Goal: Transaction & Acquisition: Subscribe to service/newsletter

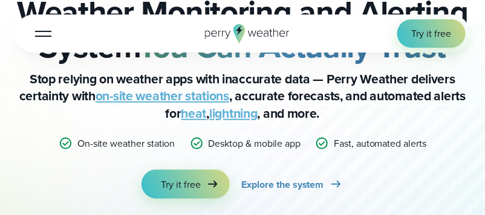
scroll to position [181, 0]
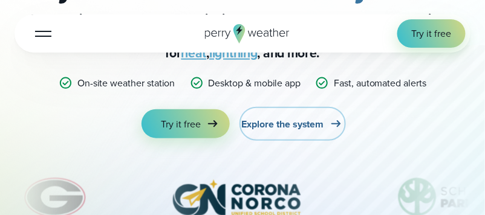
click at [285, 125] on span "Explore the system" at bounding box center [283, 124] width 82 height 14
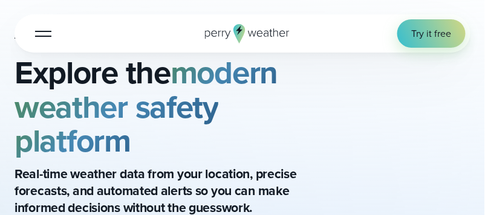
scroll to position [121, 0]
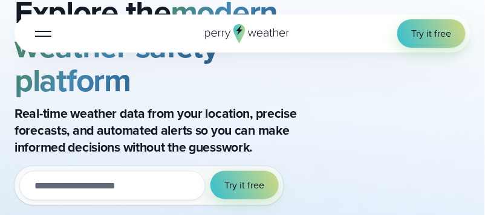
click at [97, 172] on input "email" at bounding box center [112, 186] width 186 height 30
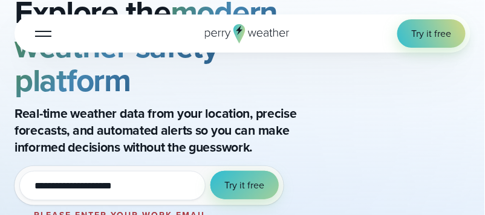
type input "**********"
click at [245, 185] on span "Try it free" at bounding box center [244, 185] width 39 height 14
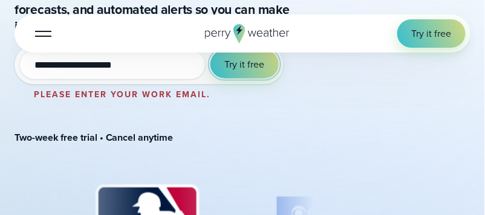
scroll to position [302, 0]
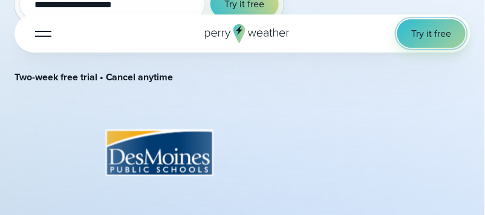
click at [423, 31] on span "Try it free" at bounding box center [431, 34] width 39 height 14
